Goal: Find specific page/section: Find specific page/section

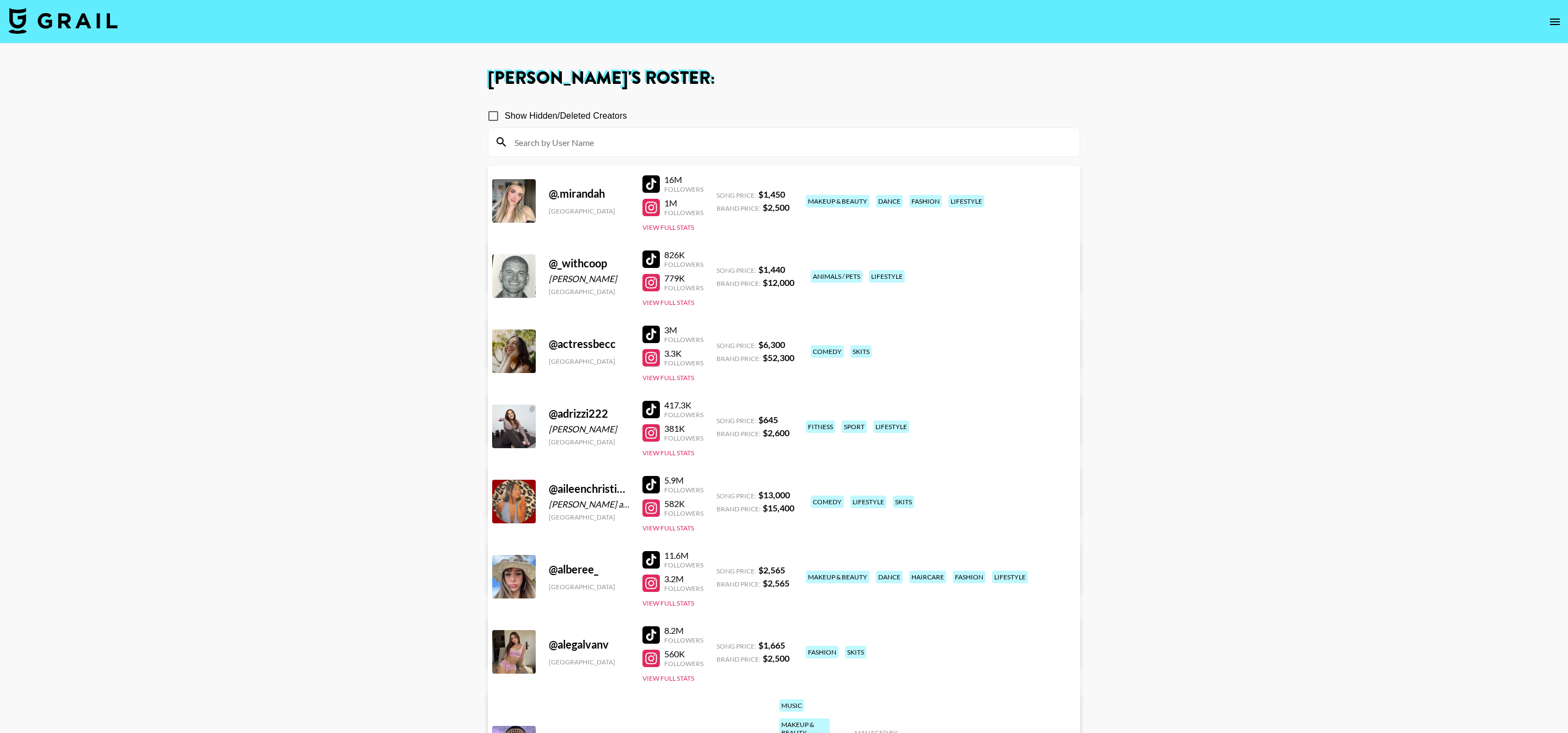
click at [602, 141] on input at bounding box center [791, 142] width 565 height 17
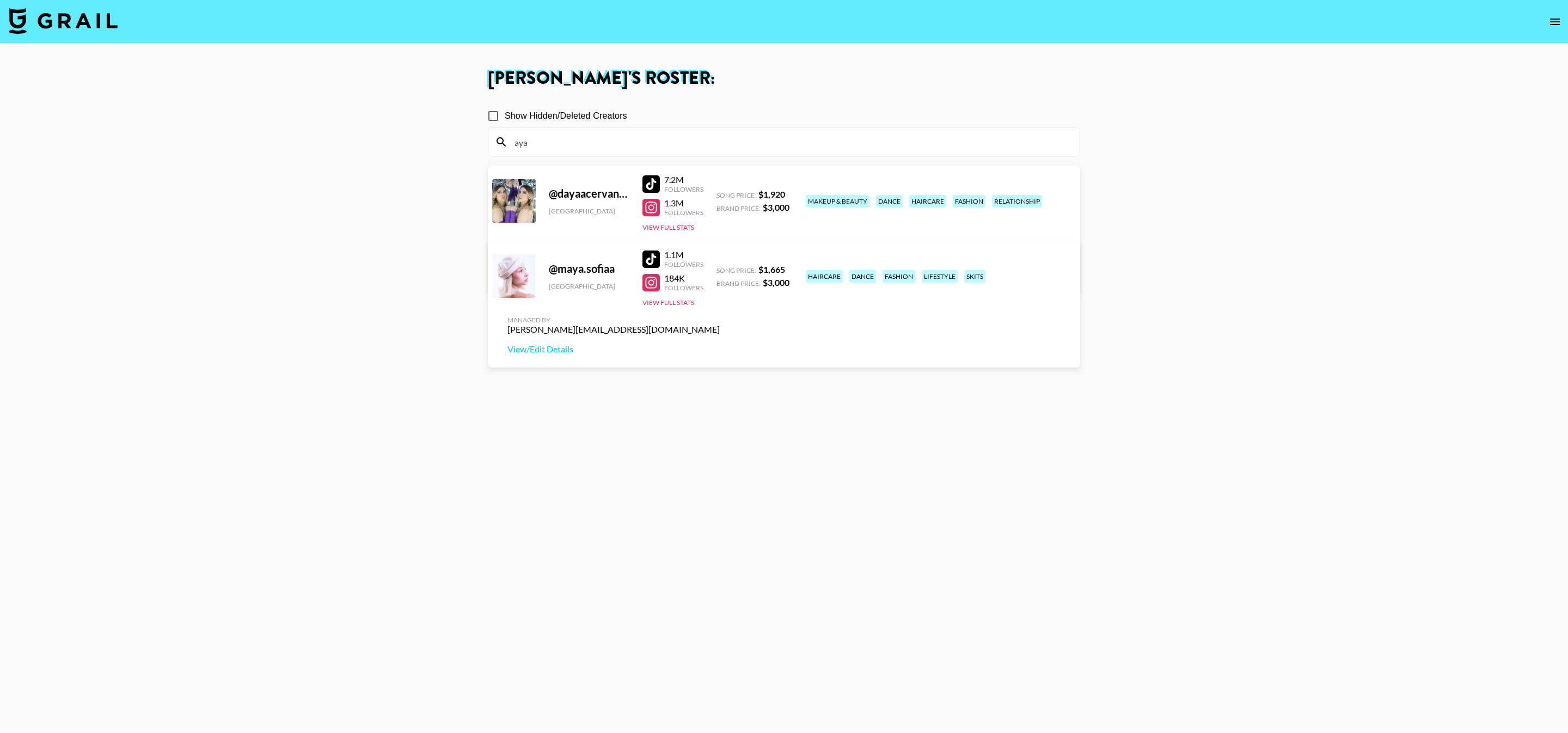
type input "aya"
click at [488, 107] on input "Show Hidden/Deleted Creators" at bounding box center [493, 116] width 23 height 23
click at [494, 112] on input "Show Hidden/Deleted Creators" at bounding box center [493, 116] width 23 height 23
click at [579, 139] on input "aya" at bounding box center [791, 142] width 565 height 17
click at [478, 114] on main "[PERSON_NAME] 's Roster: Show Hidden/Deleted Creators [PERSON_NAME] @ dayaacerv…" at bounding box center [784, 405] width 1568 height 724
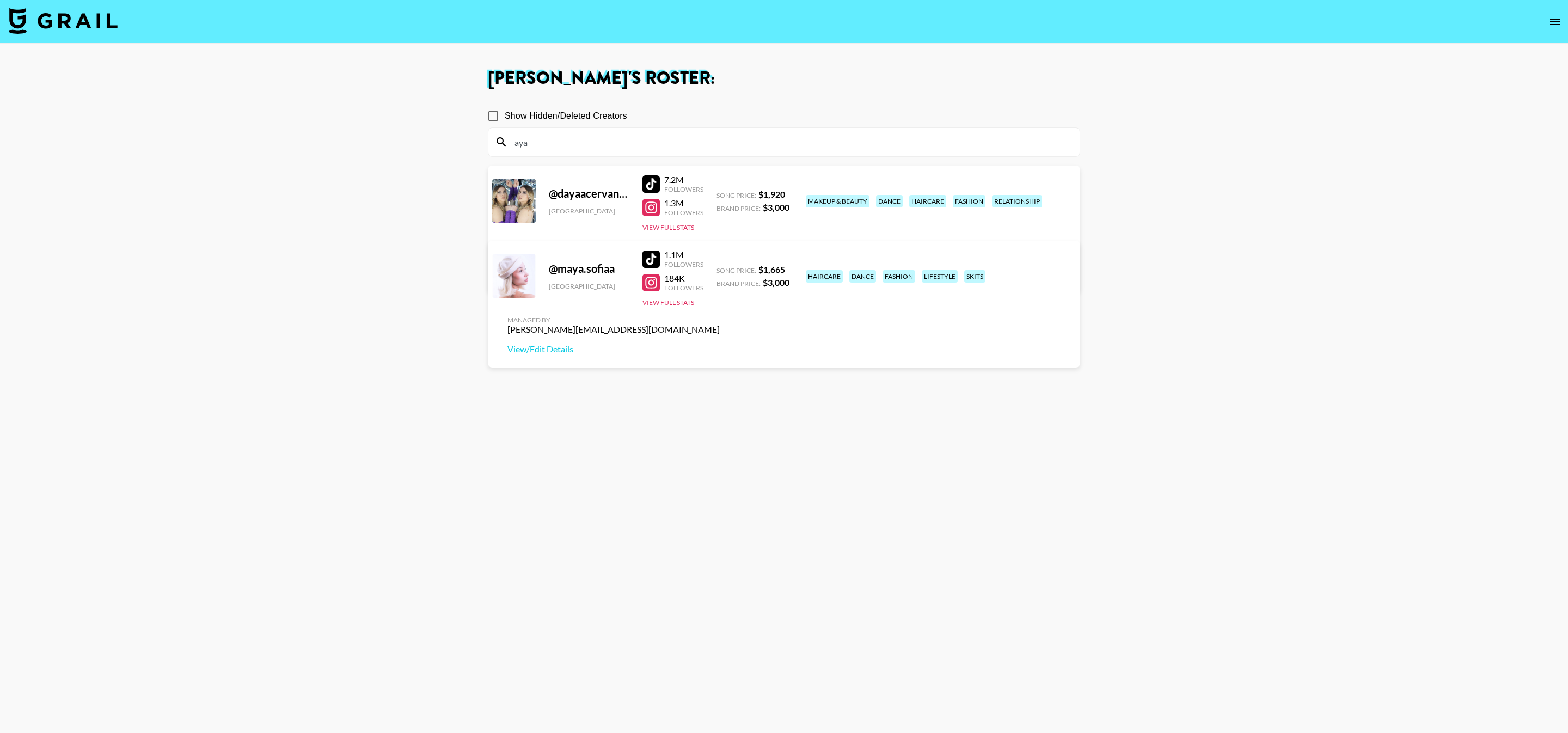
click at [489, 115] on input "Show Hidden/Deleted Creators" at bounding box center [493, 116] width 23 height 23
checkbox input "true"
click at [556, 141] on input "aya" at bounding box center [791, 142] width 565 height 17
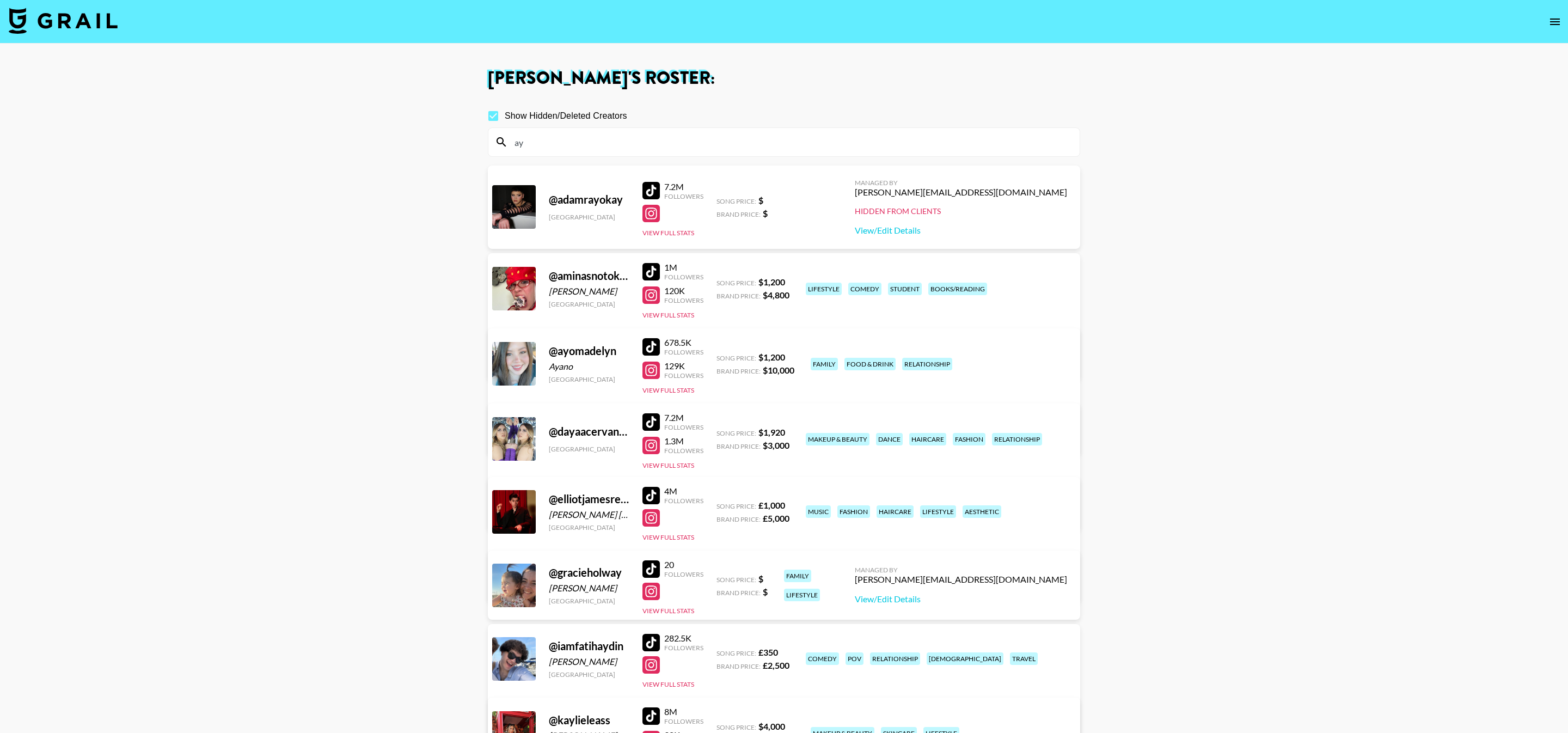
type input "ay"
click at [648, 341] on div at bounding box center [651, 346] width 17 height 17
